Goal: Task Accomplishment & Management: Complete application form

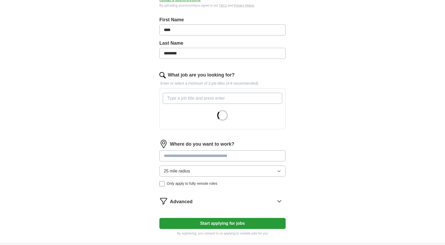
scroll to position [53, 0]
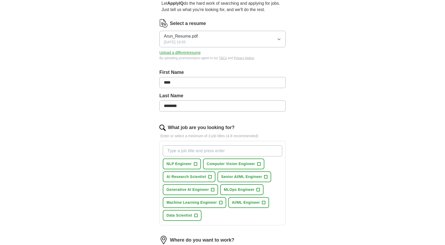
click at [205, 151] on input "What job are you looking for?" at bounding box center [222, 150] width 119 height 11
click at [221, 202] on span "+" at bounding box center [220, 203] width 3 height 4
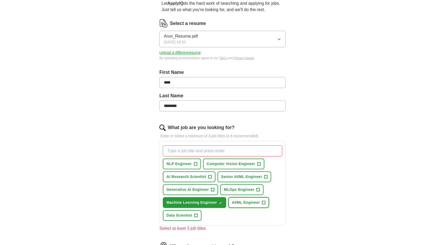
click at [260, 203] on button "AI/ML Engineer +" at bounding box center [248, 202] width 41 height 11
click at [214, 192] on button "Generative AI Engineer +" at bounding box center [190, 189] width 55 height 11
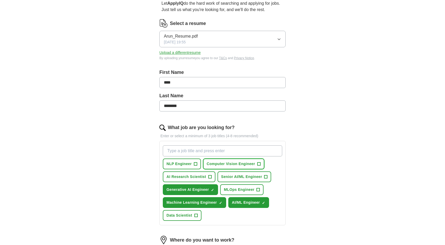
click at [248, 163] on span "Computer Vision Engineer" at bounding box center [231, 164] width 48 height 6
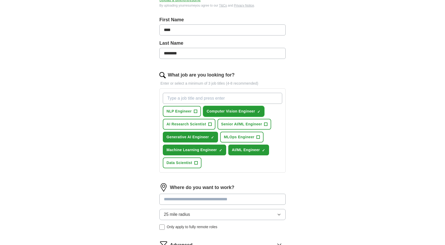
scroll to position [131, 0]
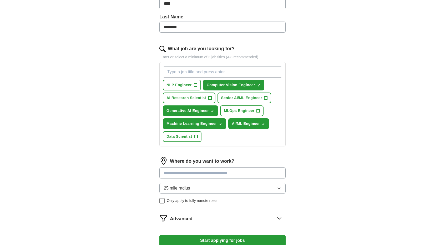
click at [211, 171] on input at bounding box center [222, 172] width 126 height 11
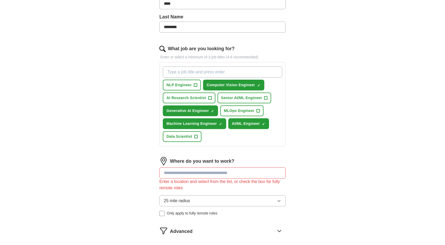
click at [212, 186] on div "Where do you want to work? Enter a location and select from the list, or check …" at bounding box center [222, 188] width 126 height 63
click at [224, 199] on button "25 mile radius" at bounding box center [222, 200] width 126 height 11
click at [215, 173] on input at bounding box center [222, 172] width 126 height 11
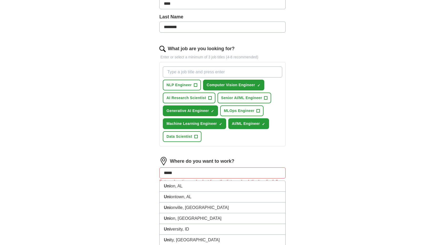
type input "******"
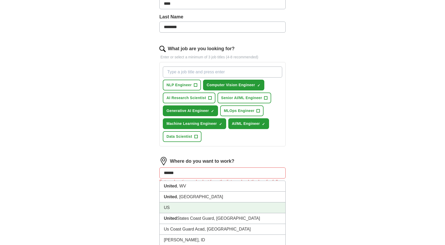
click at [202, 202] on li "US" at bounding box center [223, 207] width 126 height 11
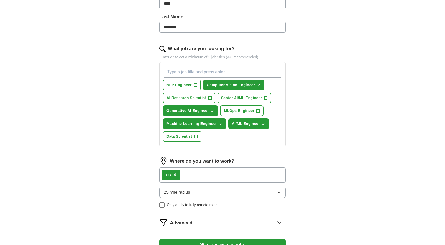
click at [229, 194] on button "25 mile radius" at bounding box center [222, 192] width 126 height 11
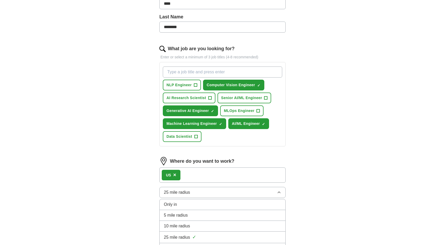
click at [209, 204] on div "Only in" at bounding box center [222, 204] width 117 height 6
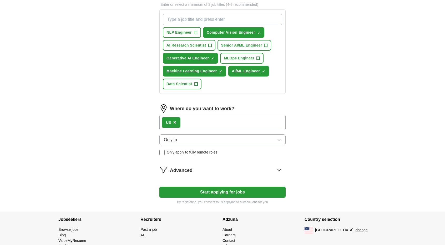
scroll to position [202, 0]
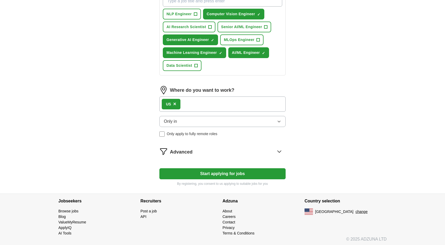
click at [221, 176] on button "Start applying for jobs" at bounding box center [222, 173] width 126 height 11
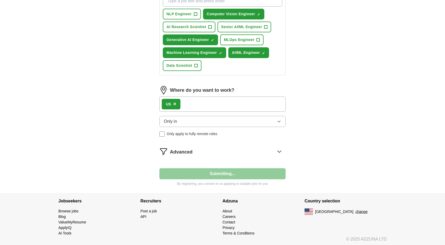
select select "**"
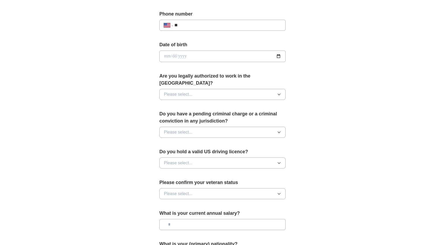
scroll to position [0, 0]
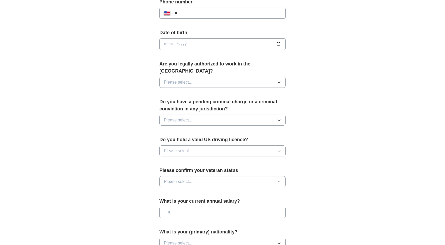
scroll to position [293, 0]
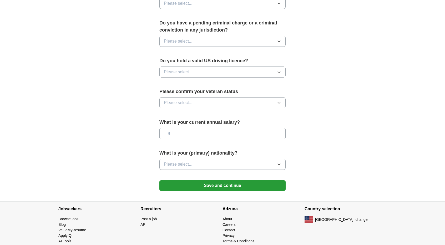
click at [248, 182] on form "**********" at bounding box center [222, 8] width 126 height 375
click at [249, 180] on button "Save and continue" at bounding box center [222, 185] width 126 height 11
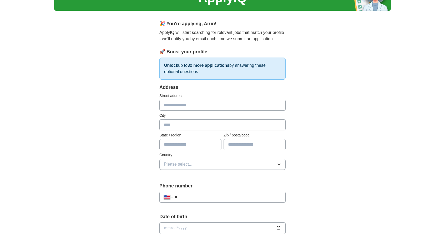
scroll to position [0, 0]
